Goal: Task Accomplishment & Management: Use online tool/utility

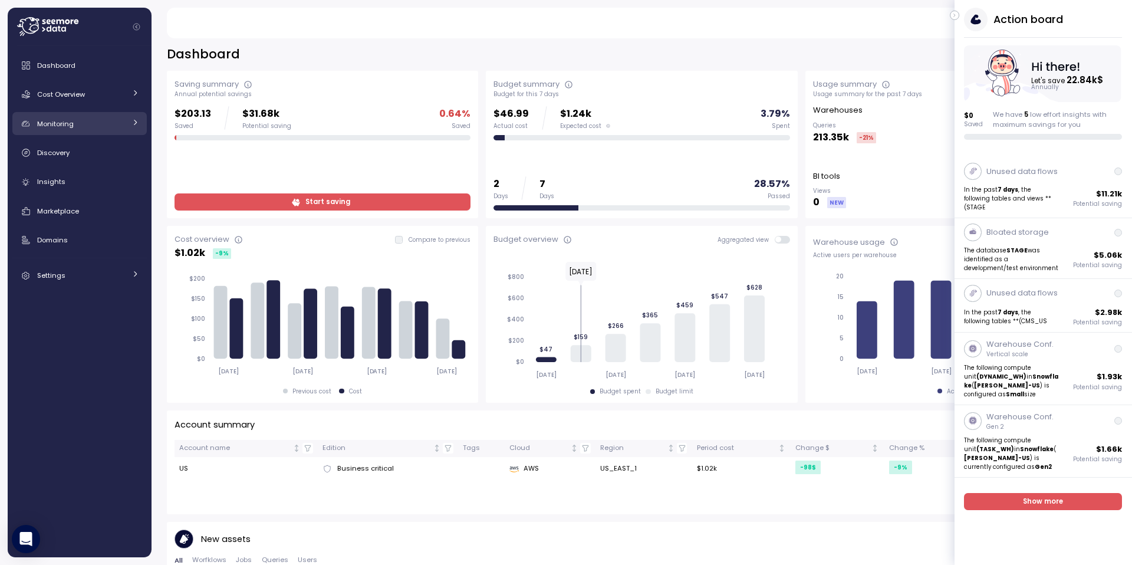
click at [81, 129] on div "Monitoring" at bounding box center [81, 124] width 88 height 12
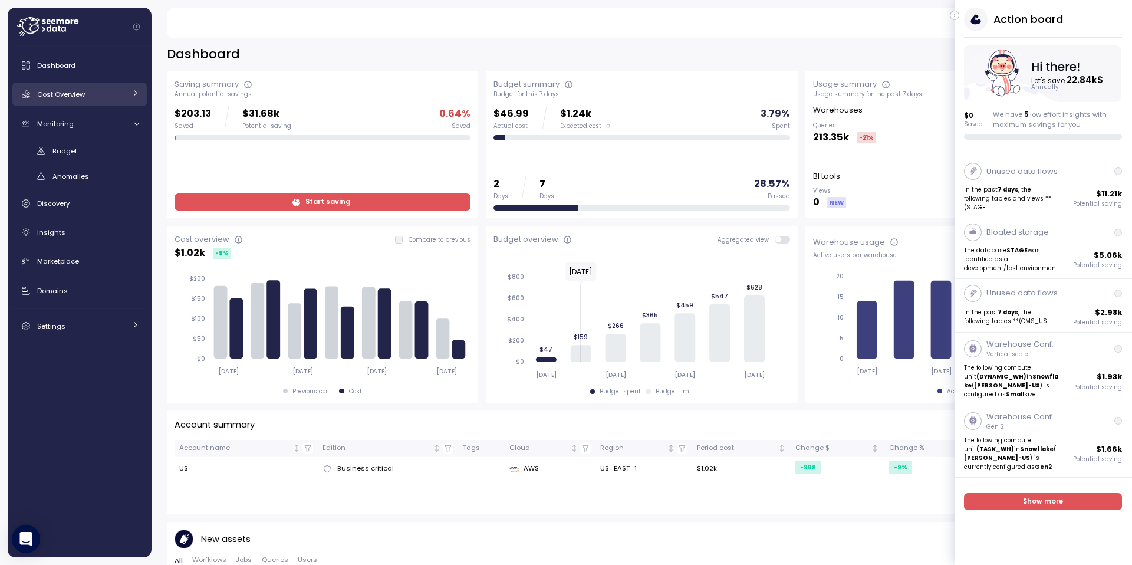
click at [77, 90] on span "Cost Overview" at bounding box center [61, 94] width 48 height 9
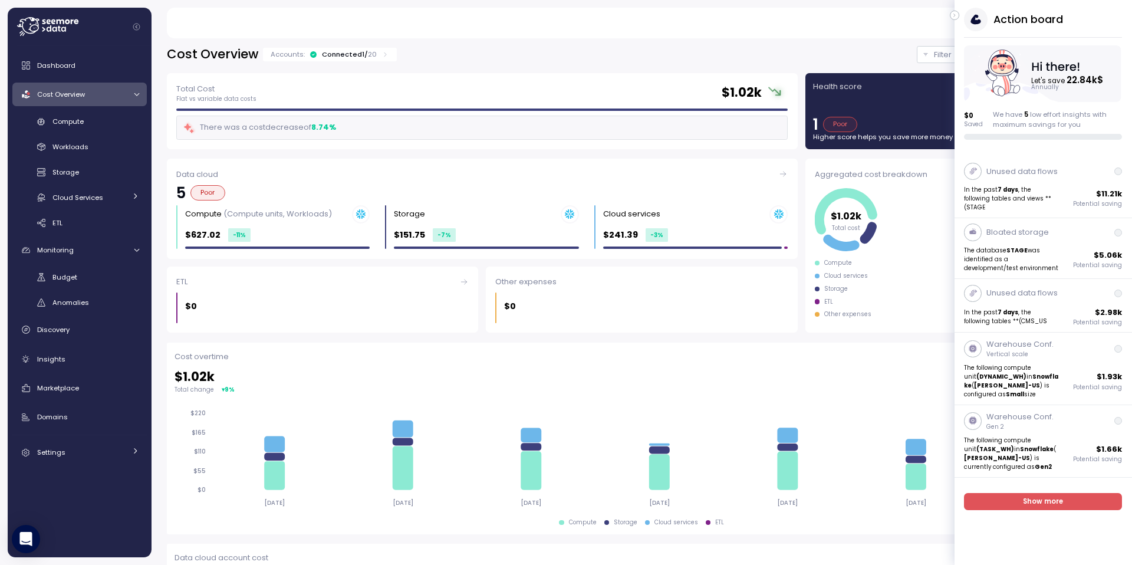
drag, startPoint x: 79, startPoint y: 146, endPoint x: 89, endPoint y: 157, distance: 15.0
click at [79, 146] on span "Workloads" at bounding box center [70, 146] width 36 height 9
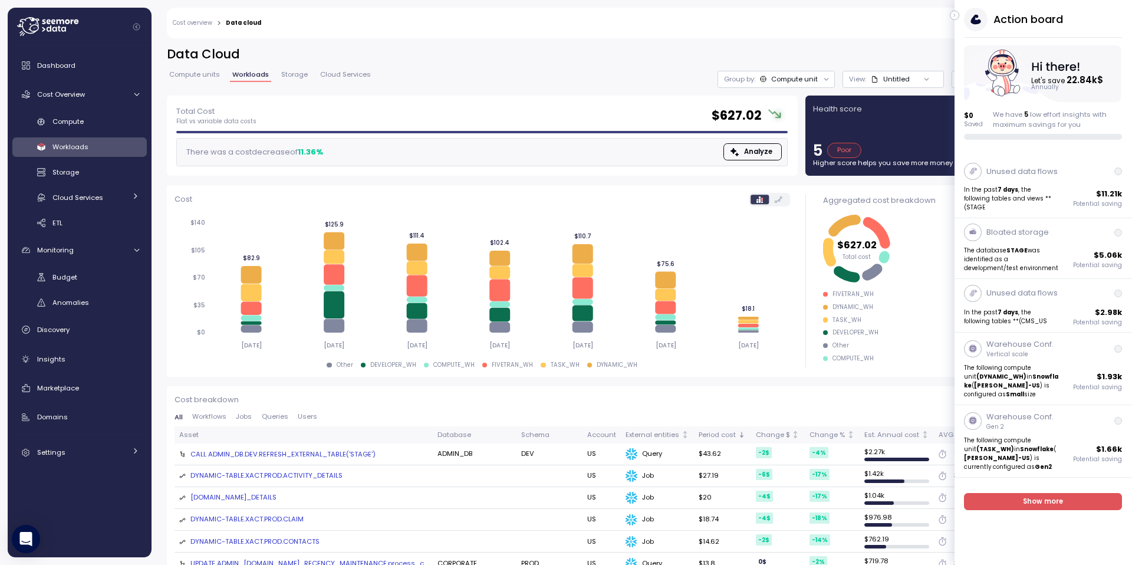
drag, startPoint x: 954, startPoint y: 15, endPoint x: 929, endPoint y: 32, distance: 30.3
click at [954, 15] on icon "button" at bounding box center [954, 15] width 5 height 14
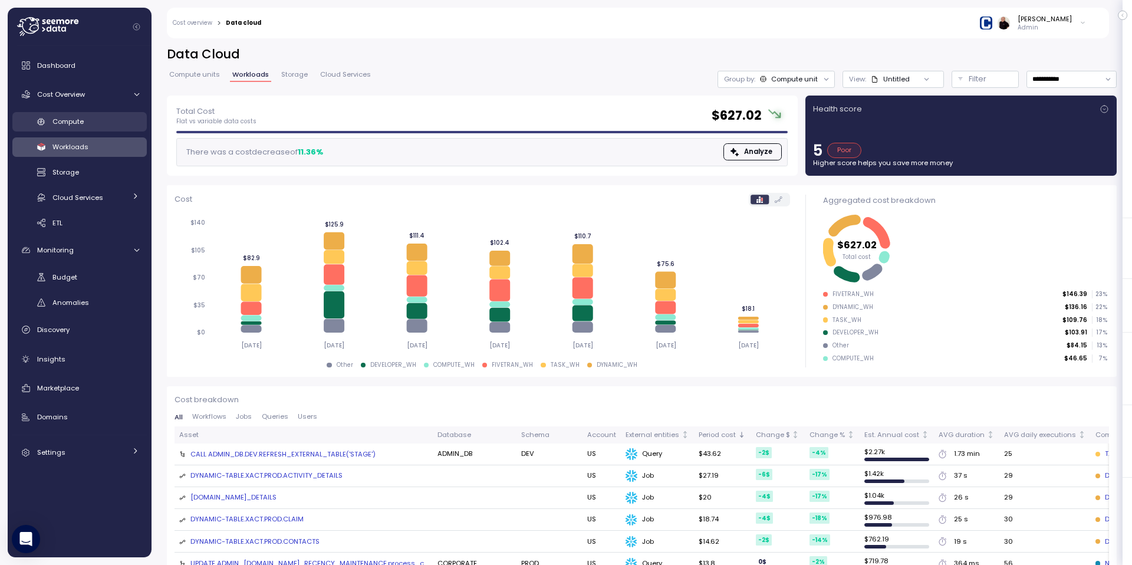
click at [55, 123] on span "Compute" at bounding box center [67, 121] width 31 height 9
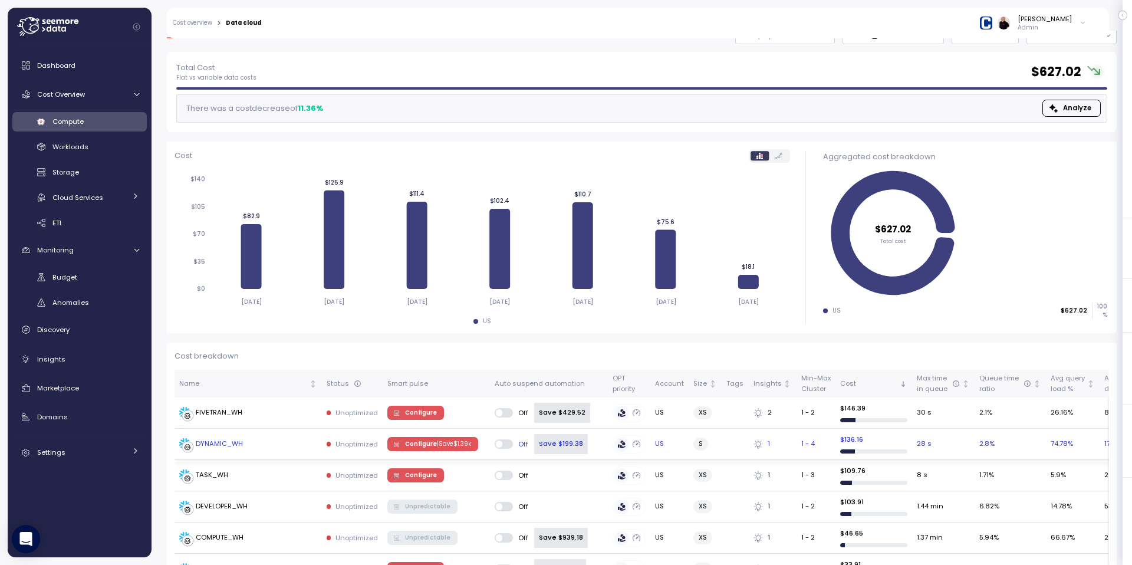
scroll to position [51, 0]
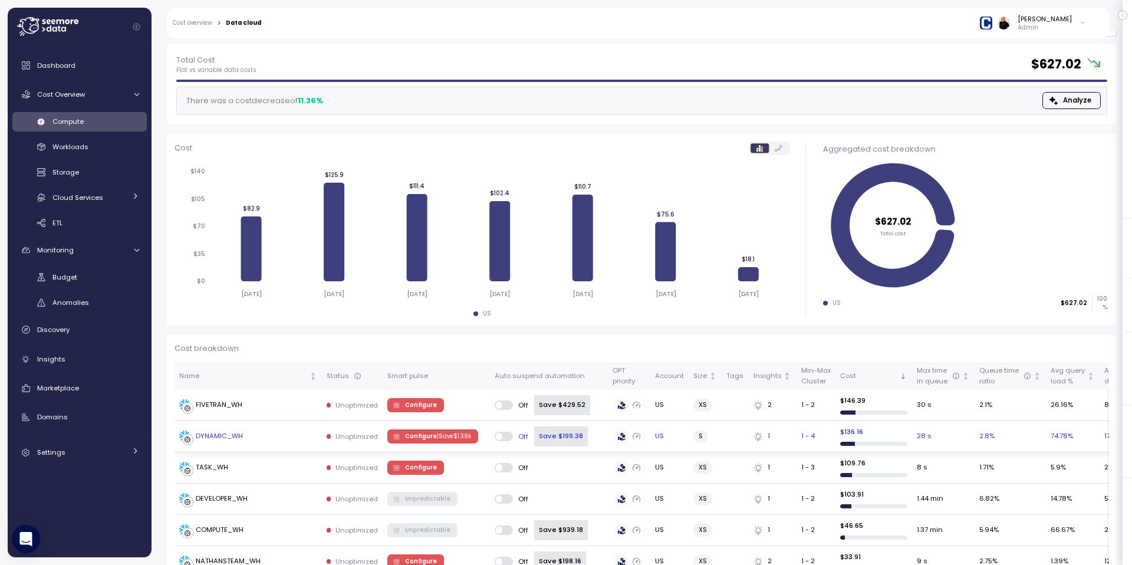
click at [418, 436] on span "Configure | Save $ 1.39k" at bounding box center [438, 436] width 66 height 13
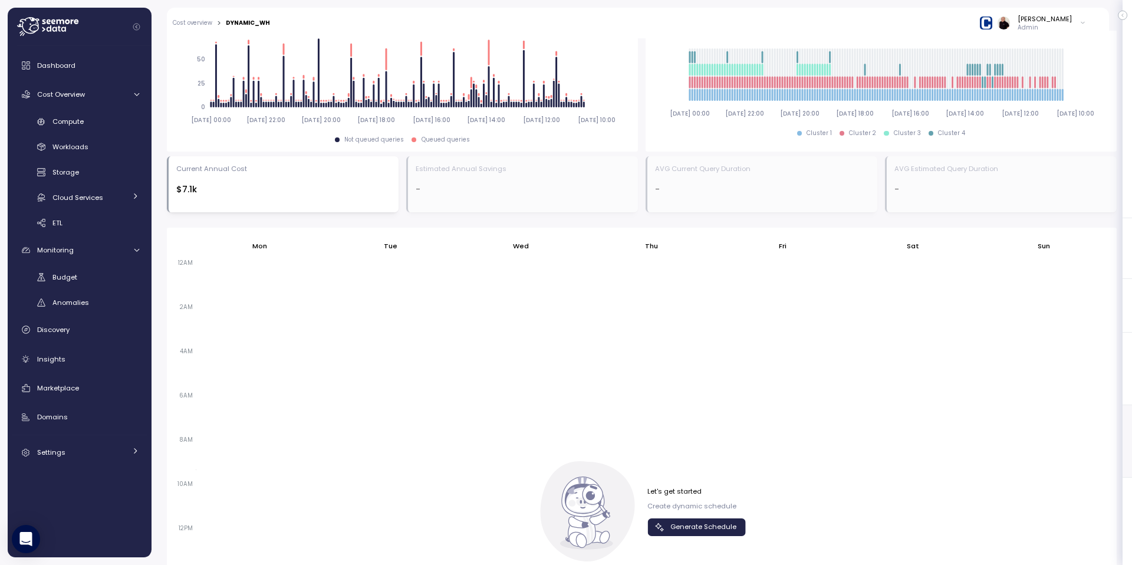
scroll to position [656, 0]
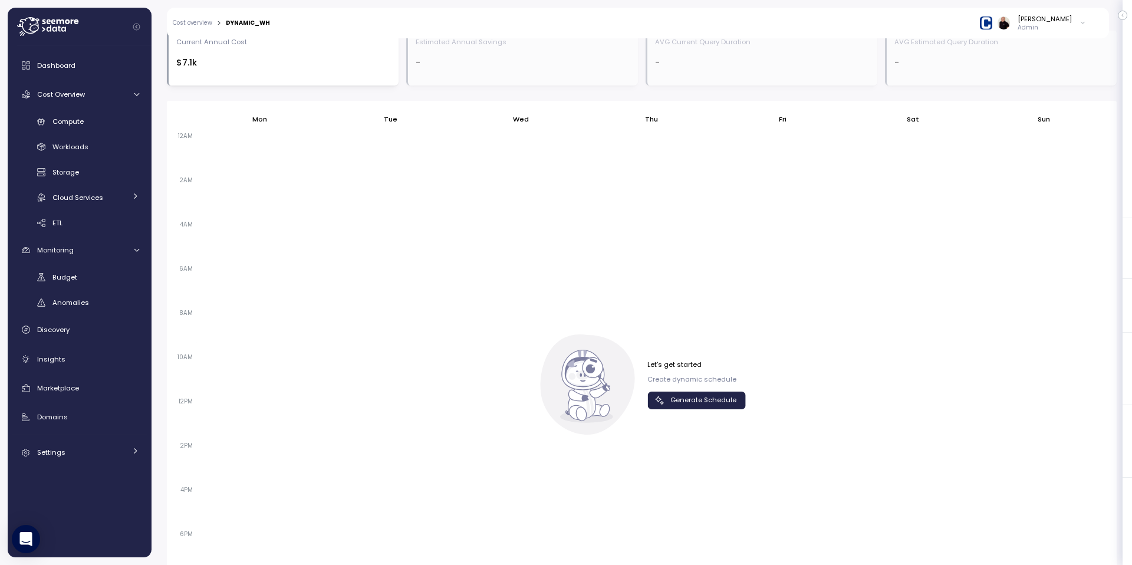
drag, startPoint x: 697, startPoint y: 402, endPoint x: 683, endPoint y: 422, distance: 24.2
click at [697, 402] on span "Generate Schedule" at bounding box center [704, 400] width 66 height 16
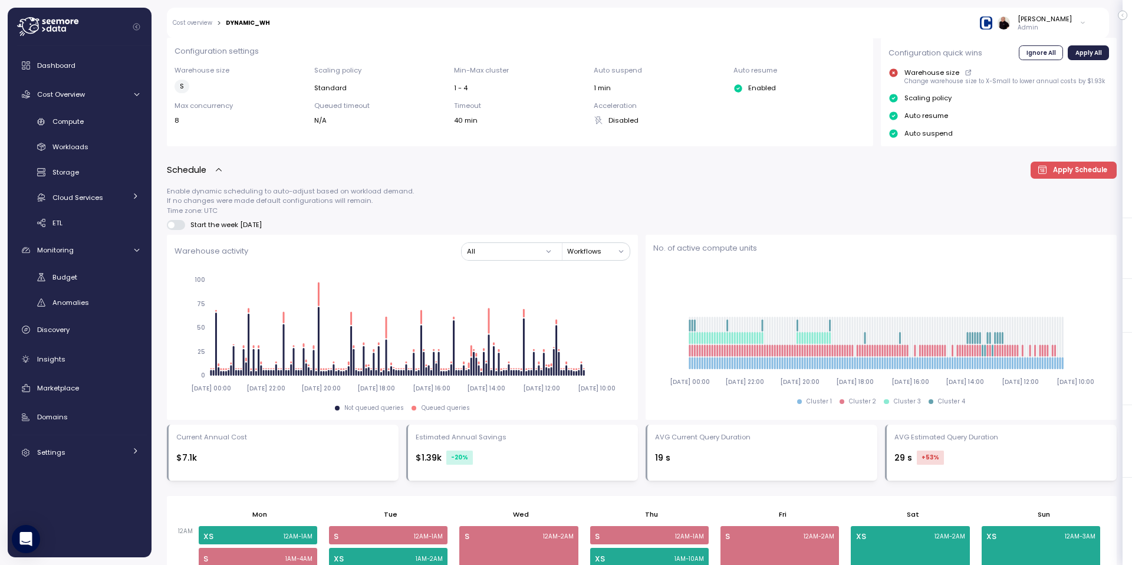
scroll to position [320, 0]
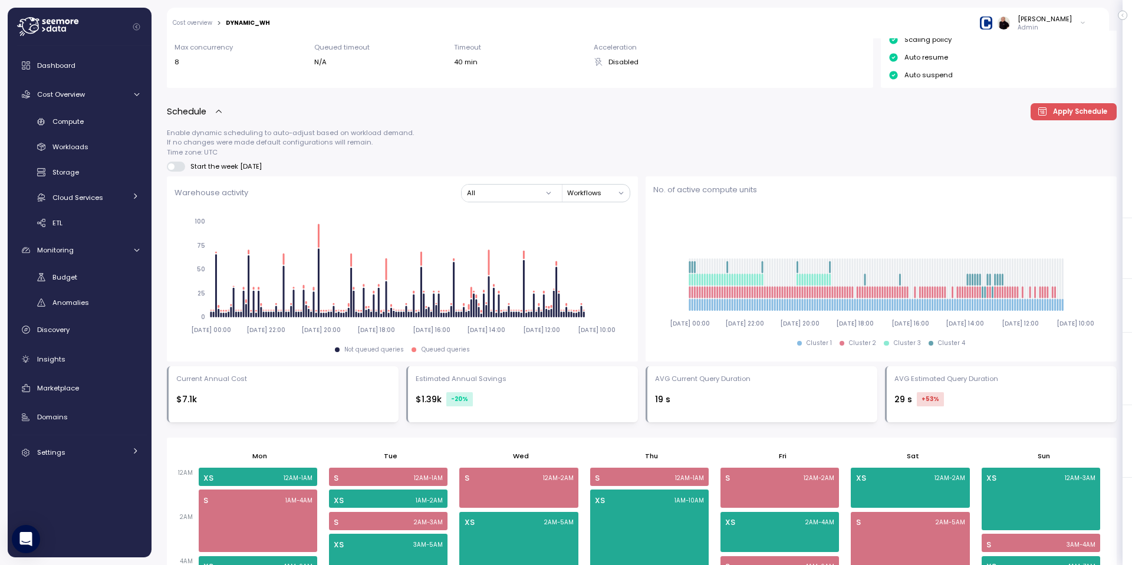
click at [993, 22] on img at bounding box center [986, 23] width 12 height 12
click at [1010, 74] on div "PAGAYA" at bounding box center [1028, 79] width 77 height 11
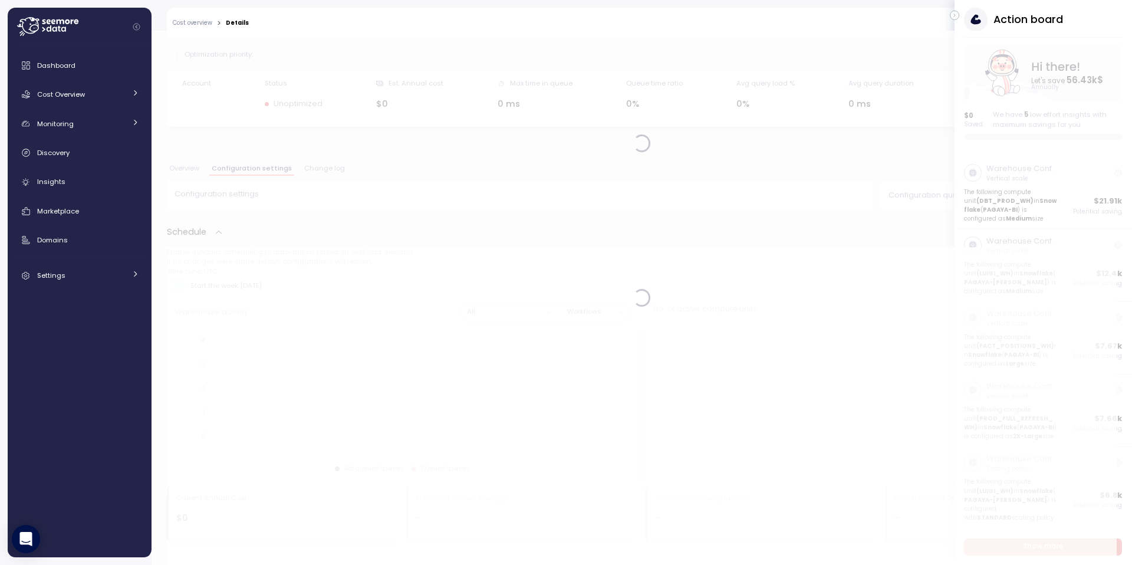
click at [955, 14] on icon "button" at bounding box center [954, 15] width 5 height 14
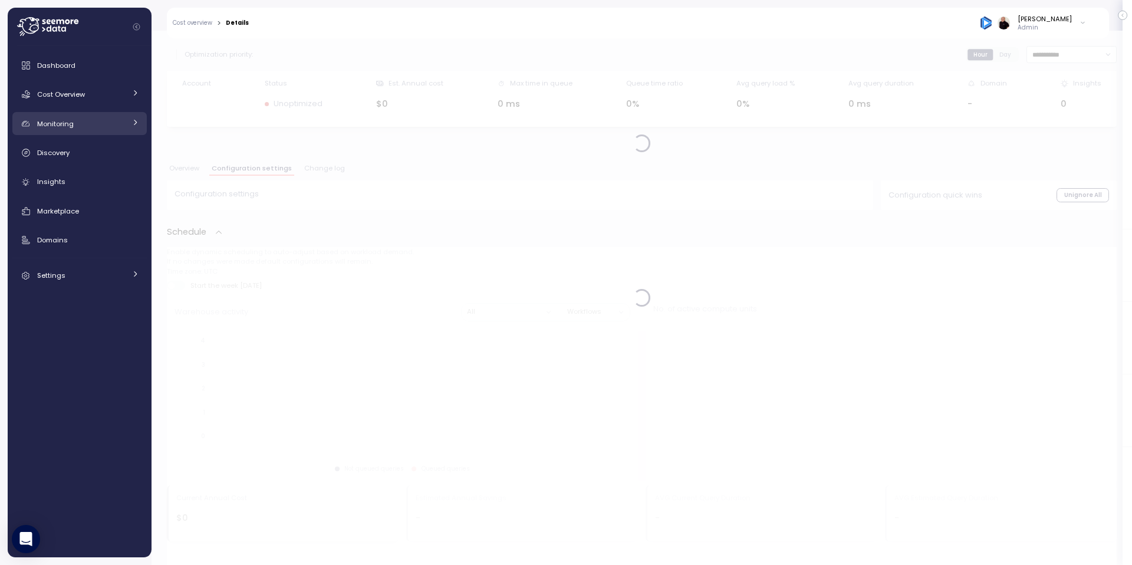
click at [80, 131] on link "Monitoring" at bounding box center [79, 124] width 134 height 24
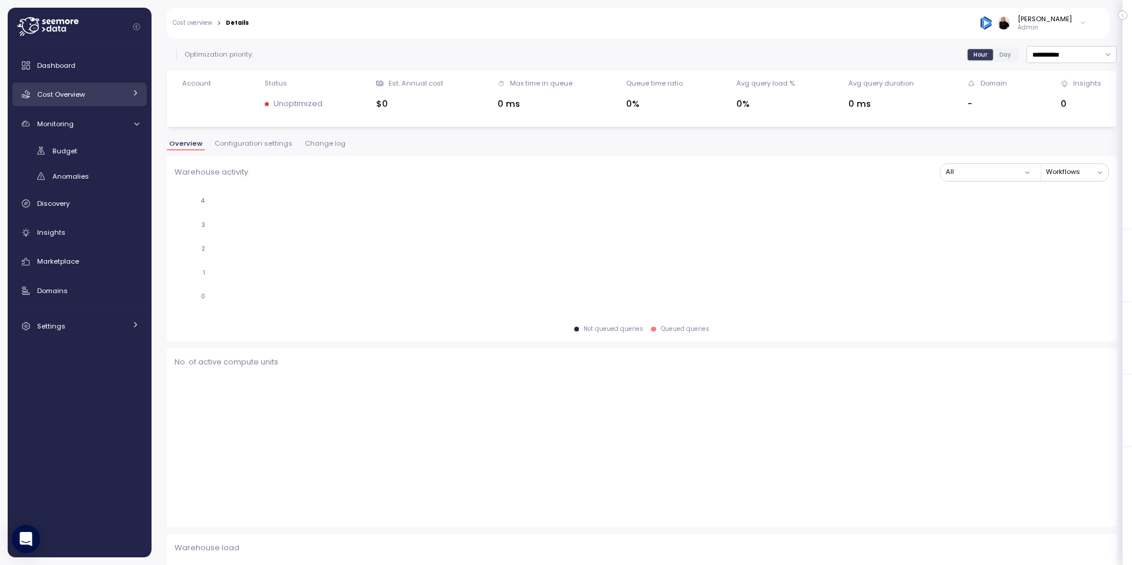
click at [65, 97] on span "Cost Overview" at bounding box center [61, 94] width 48 height 9
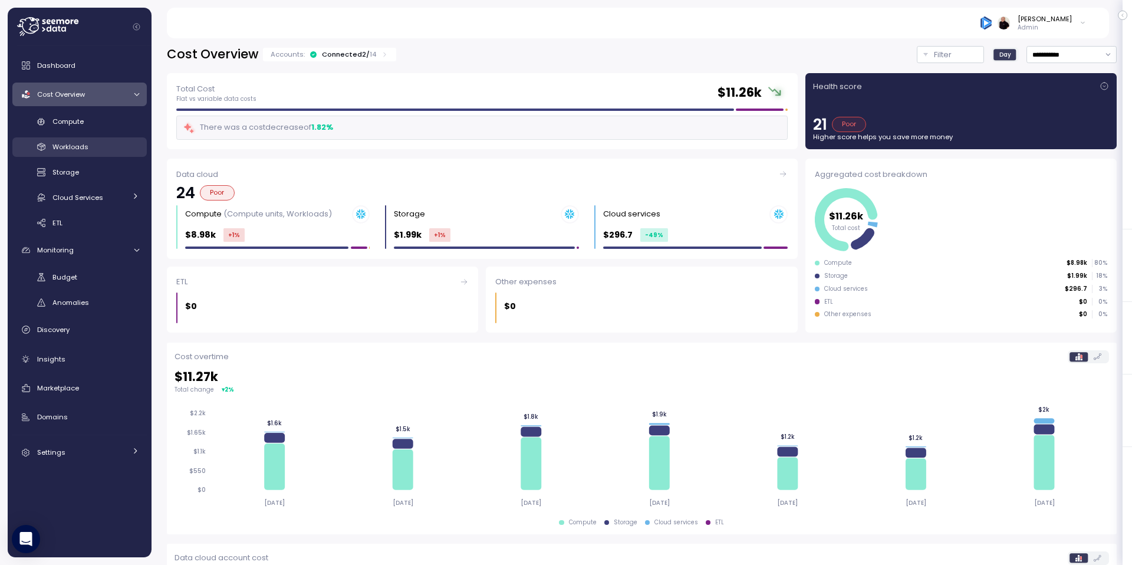
drag, startPoint x: 71, startPoint y: 145, endPoint x: 80, endPoint y: 149, distance: 9.5
click at [71, 145] on span "Workloads" at bounding box center [70, 146] width 36 height 9
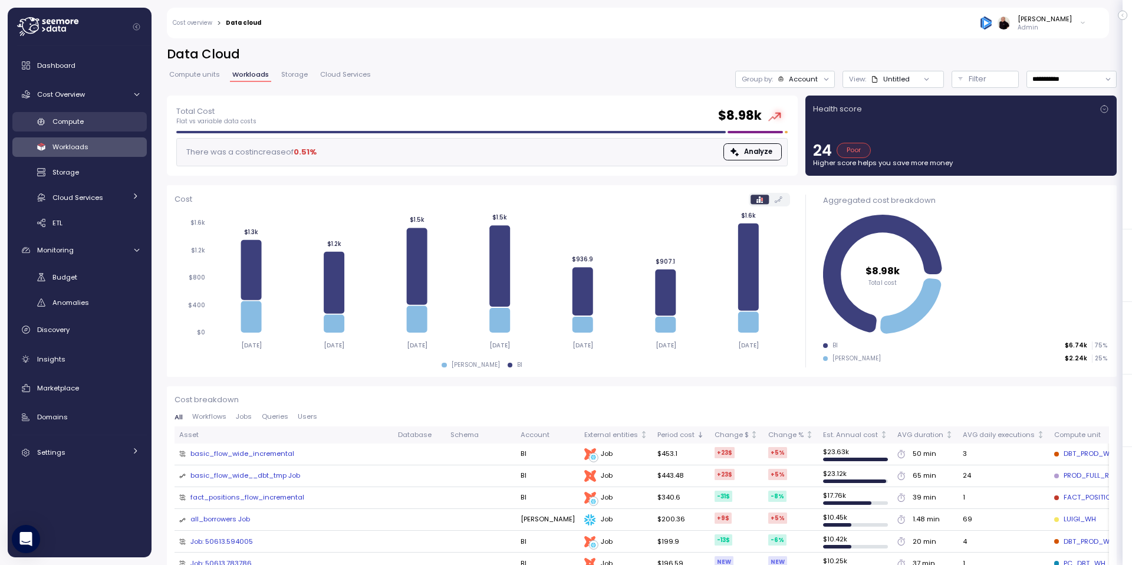
click at [67, 126] on span "Compute" at bounding box center [67, 121] width 31 height 9
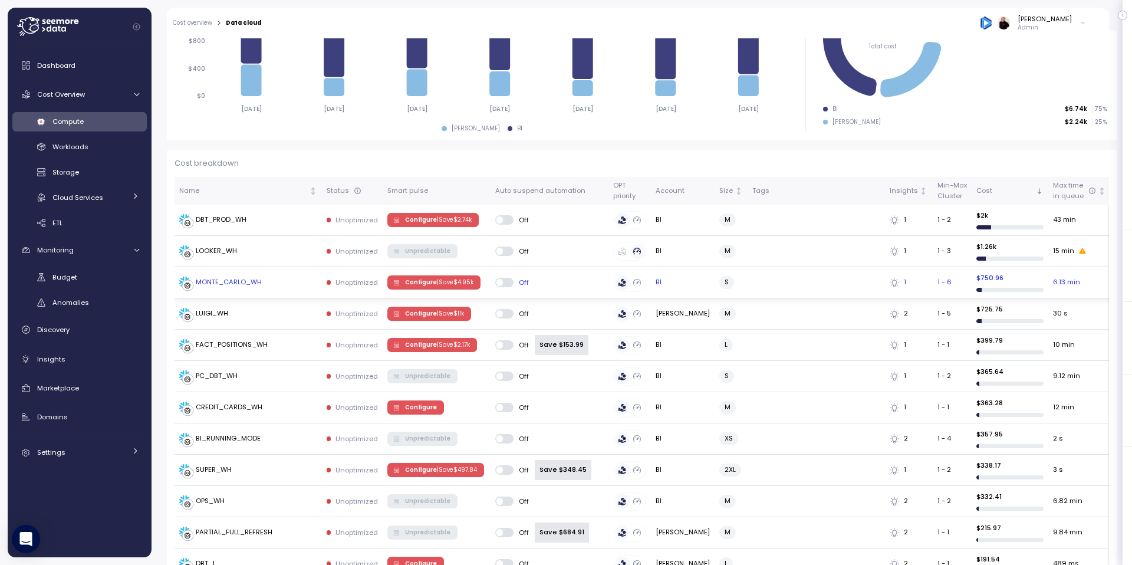
scroll to position [242, 0]
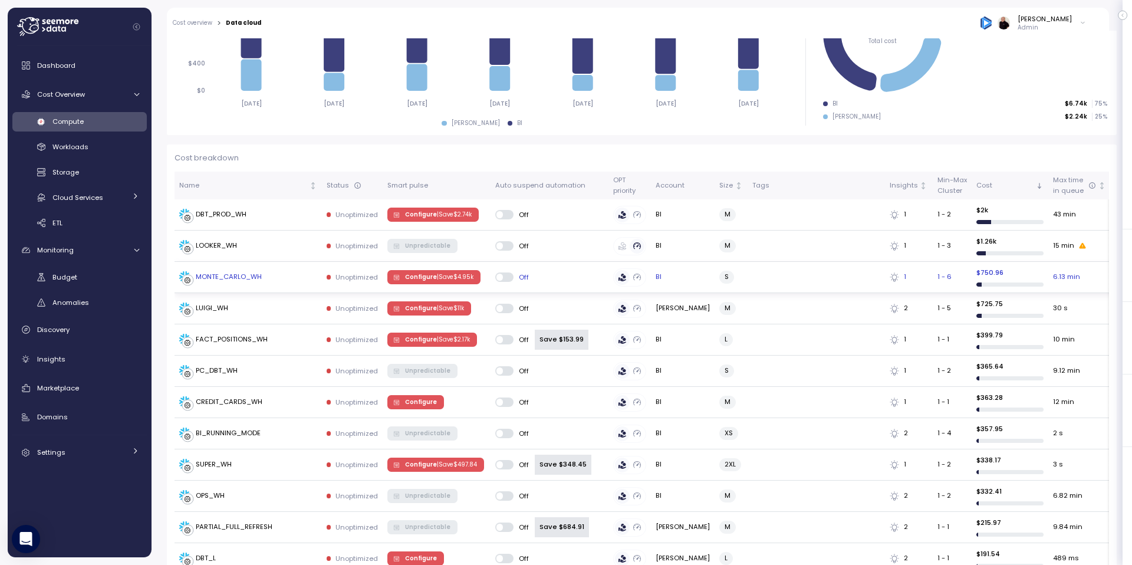
click at [421, 278] on span "Configure | Save $ 4.95k" at bounding box center [439, 277] width 68 height 13
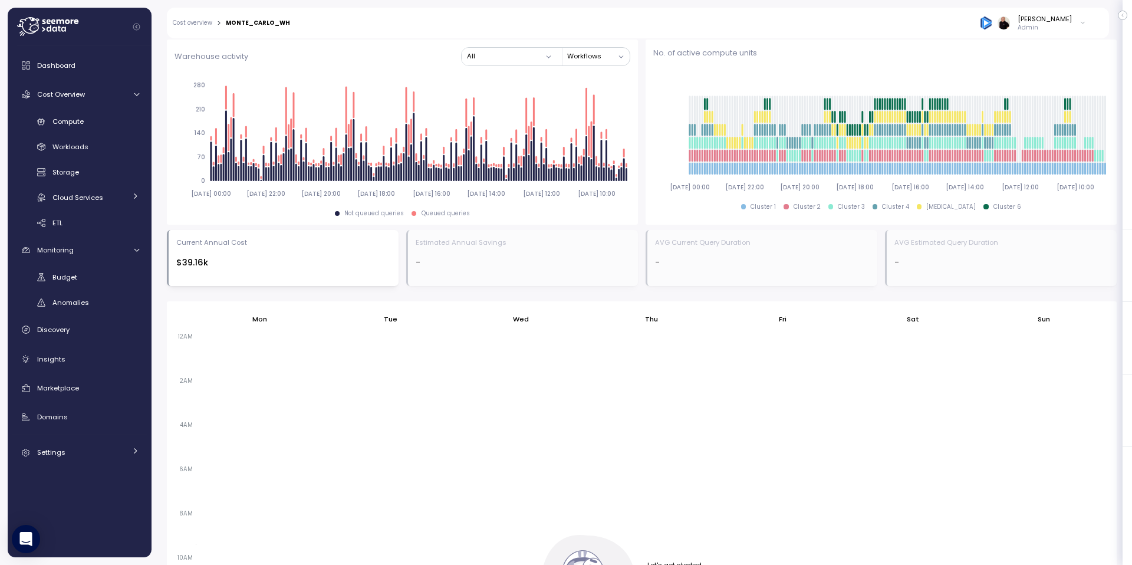
scroll to position [546, 0]
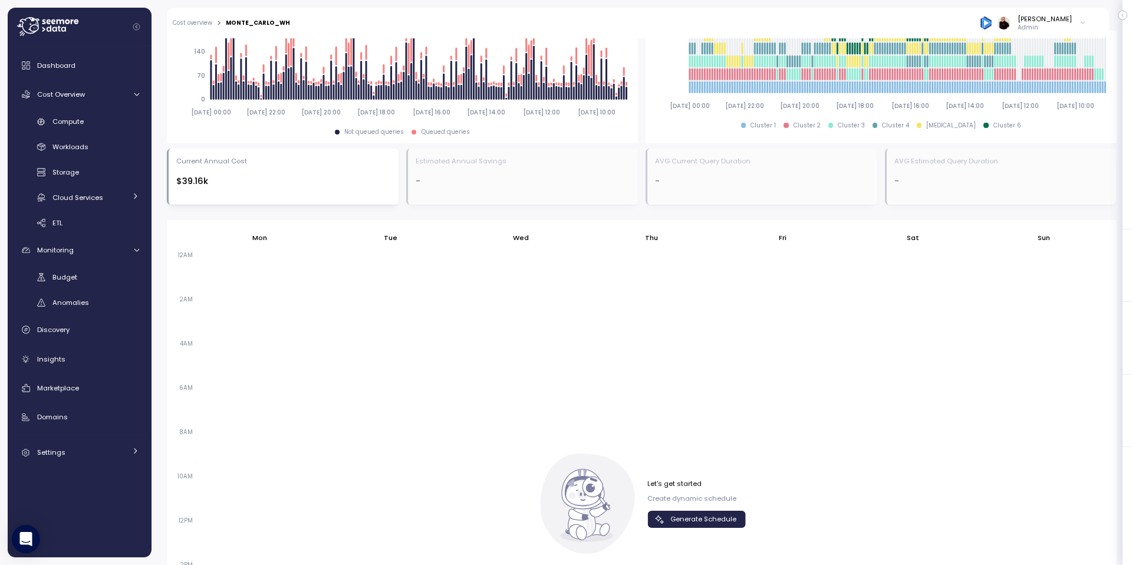
drag, startPoint x: 688, startPoint y: 523, endPoint x: 625, endPoint y: 397, distance: 141.1
click at [688, 523] on span "Generate Schedule" at bounding box center [704, 519] width 66 height 16
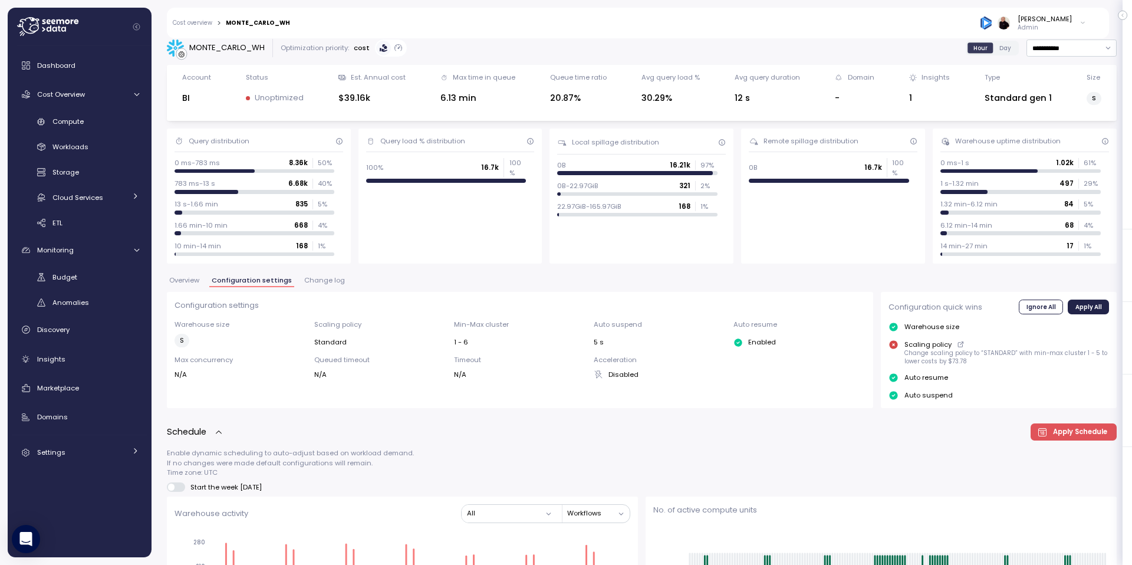
scroll to position [0, 0]
